Goal: Navigation & Orientation: Understand site structure

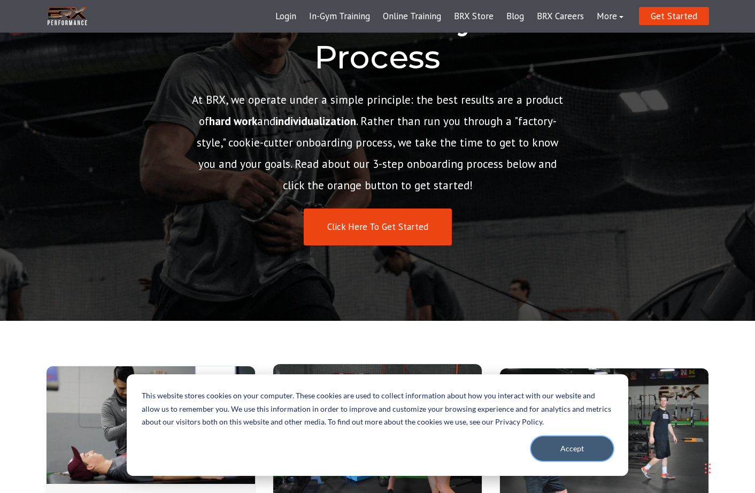
click at [571, 446] on button "Accept" at bounding box center [572, 448] width 82 height 25
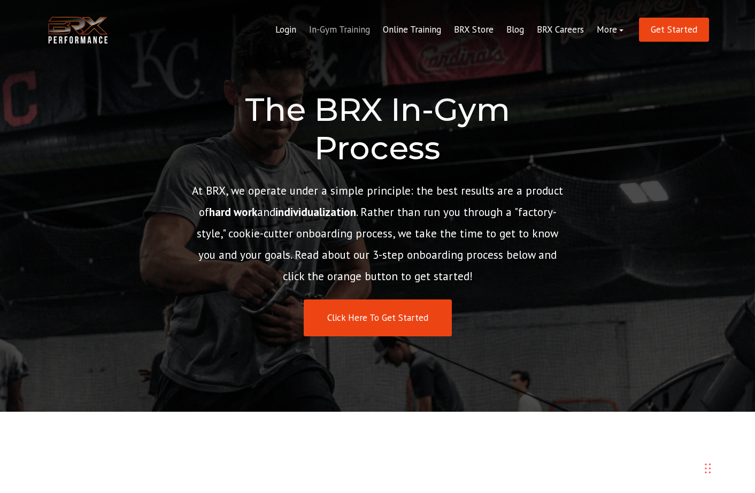
click at [337, 31] on link "In-Gym Training" at bounding box center [340, 30] width 74 height 26
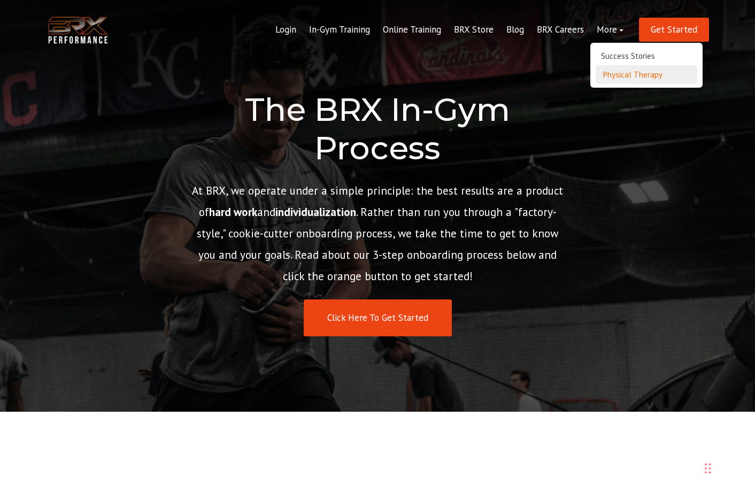
click at [632, 74] on link "Physical Therapy" at bounding box center [647, 74] width 102 height 19
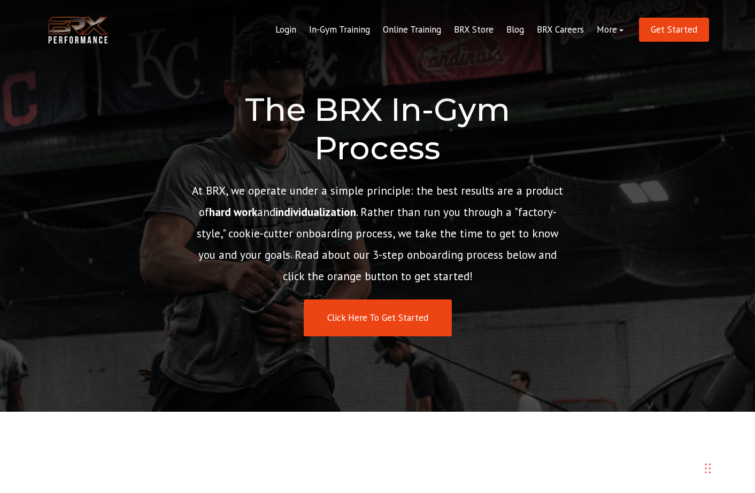
click at [68, 33] on img at bounding box center [78, 30] width 64 height 33
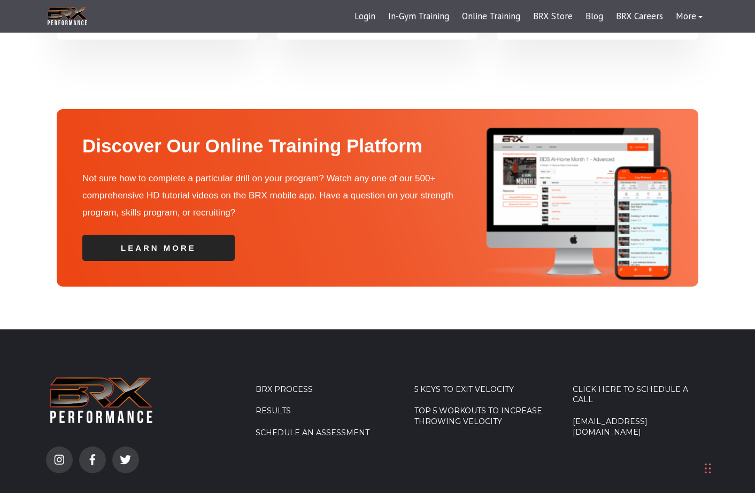
scroll to position [3115, 0]
